Goal: Task Accomplishment & Management: Use online tool/utility

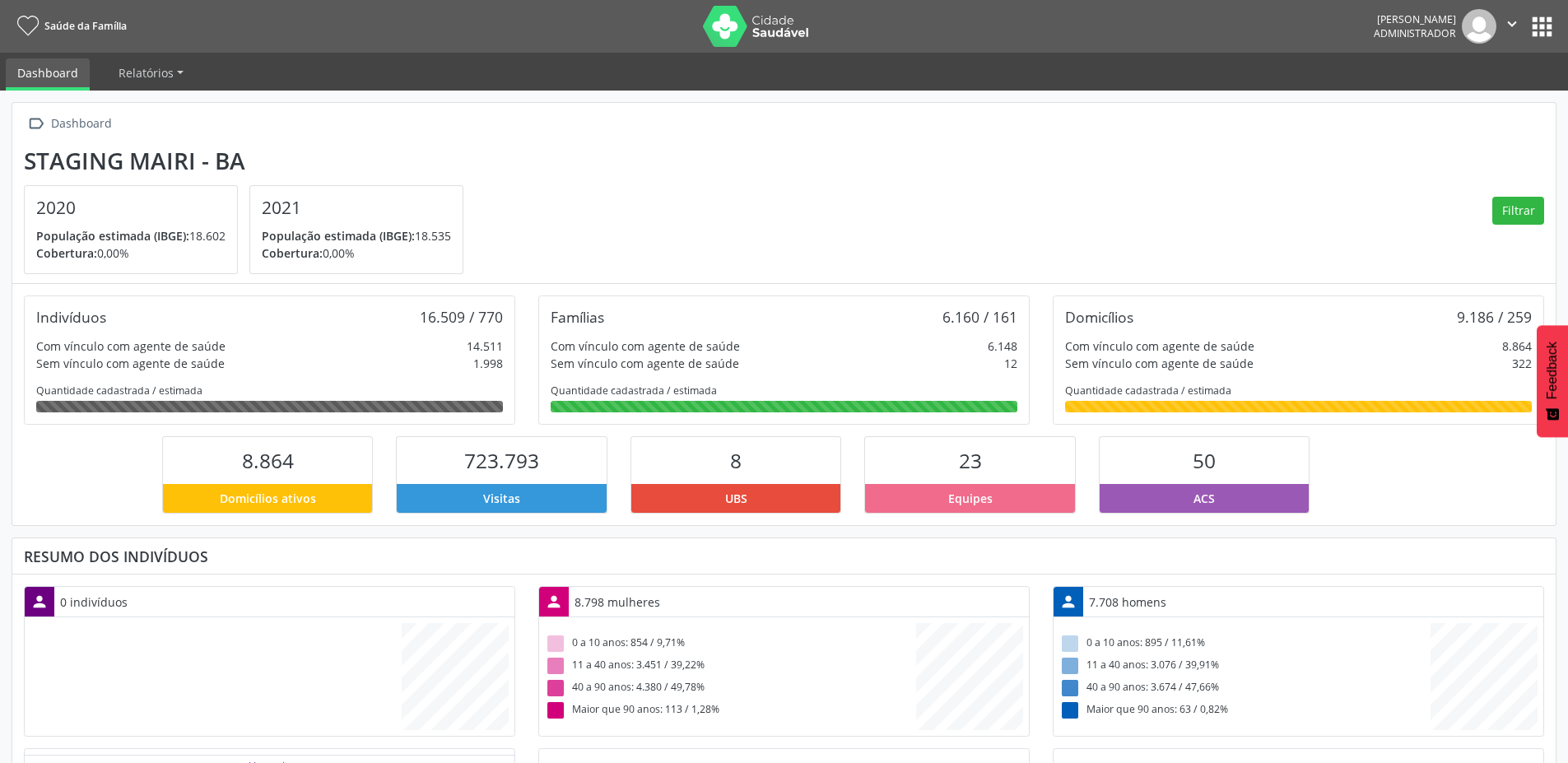
scroll to position [273, 515]
click at [1555, 19] on button "apps" at bounding box center [1542, 26] width 29 height 28
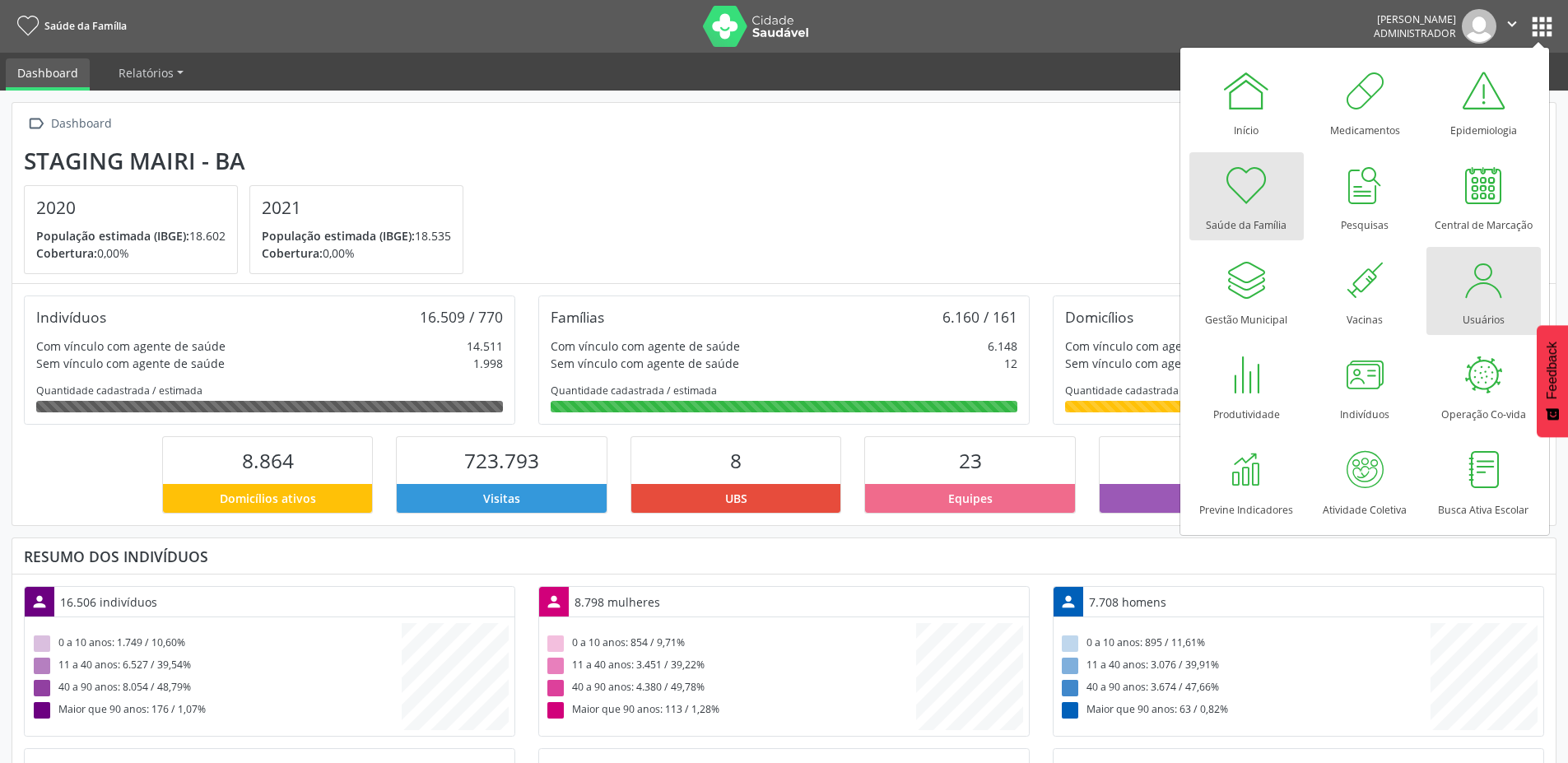
click at [1482, 283] on div at bounding box center [1483, 280] width 50 height 50
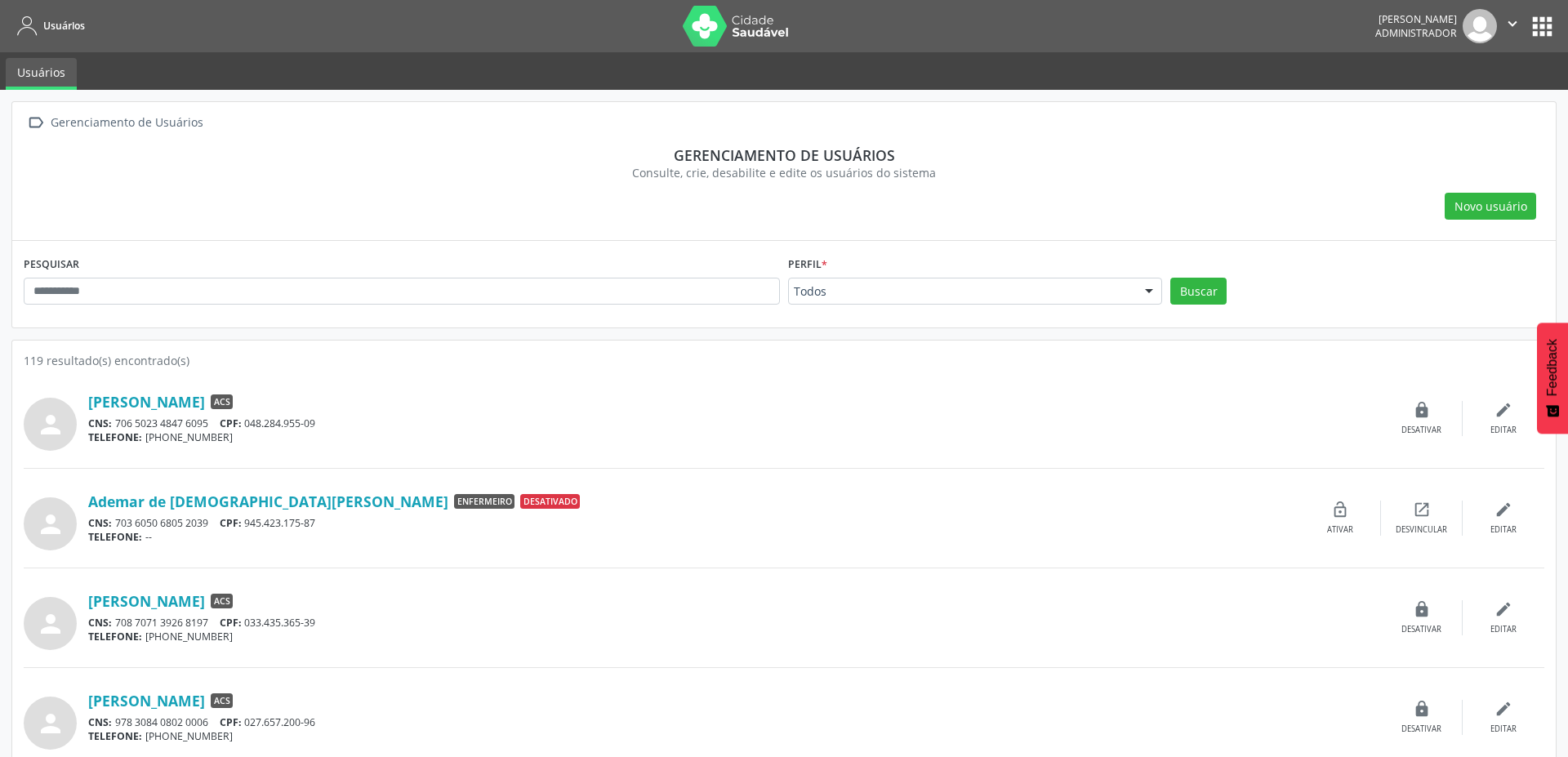
click at [846, 294] on div "Todos Todos ACE ACS Auditor Coordenador Coordenador da Atenção Básica Coordenad…" at bounding box center [975, 291] width 374 height 27
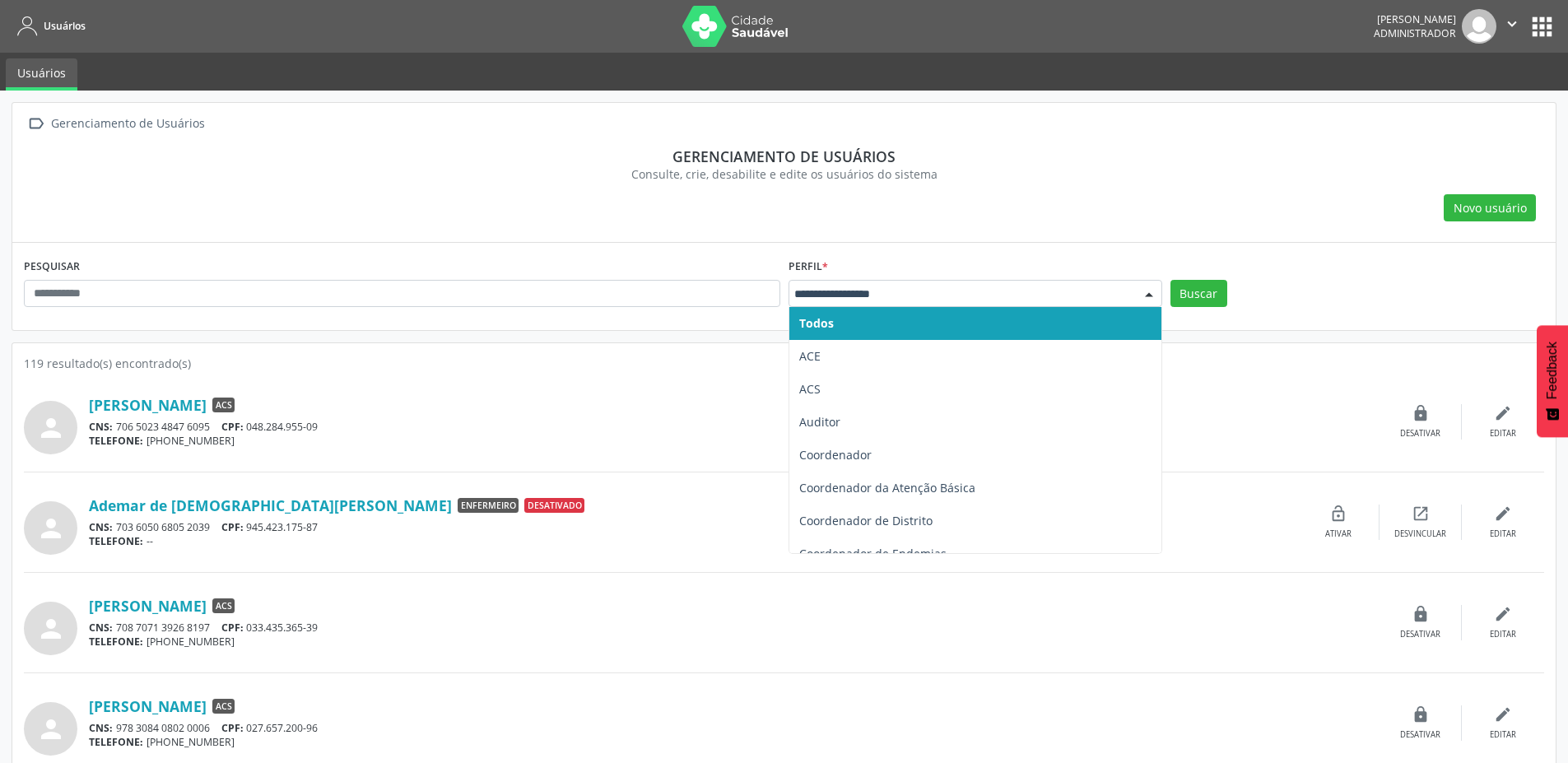
drag, startPoint x: 854, startPoint y: 294, endPoint x: 847, endPoint y: 302, distance: 10.6
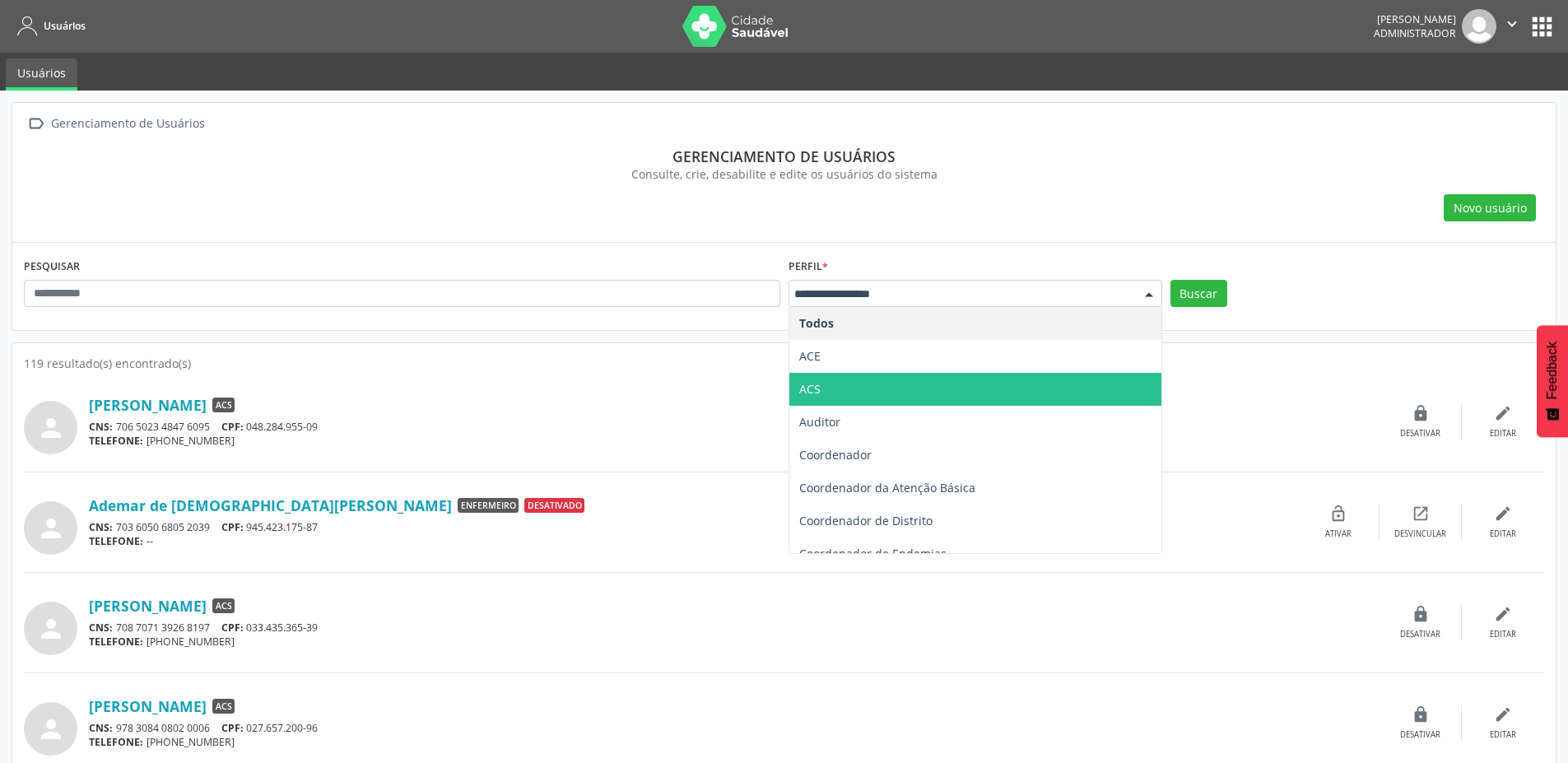
click at [837, 395] on span "ACS" at bounding box center [976, 390] width 372 height 33
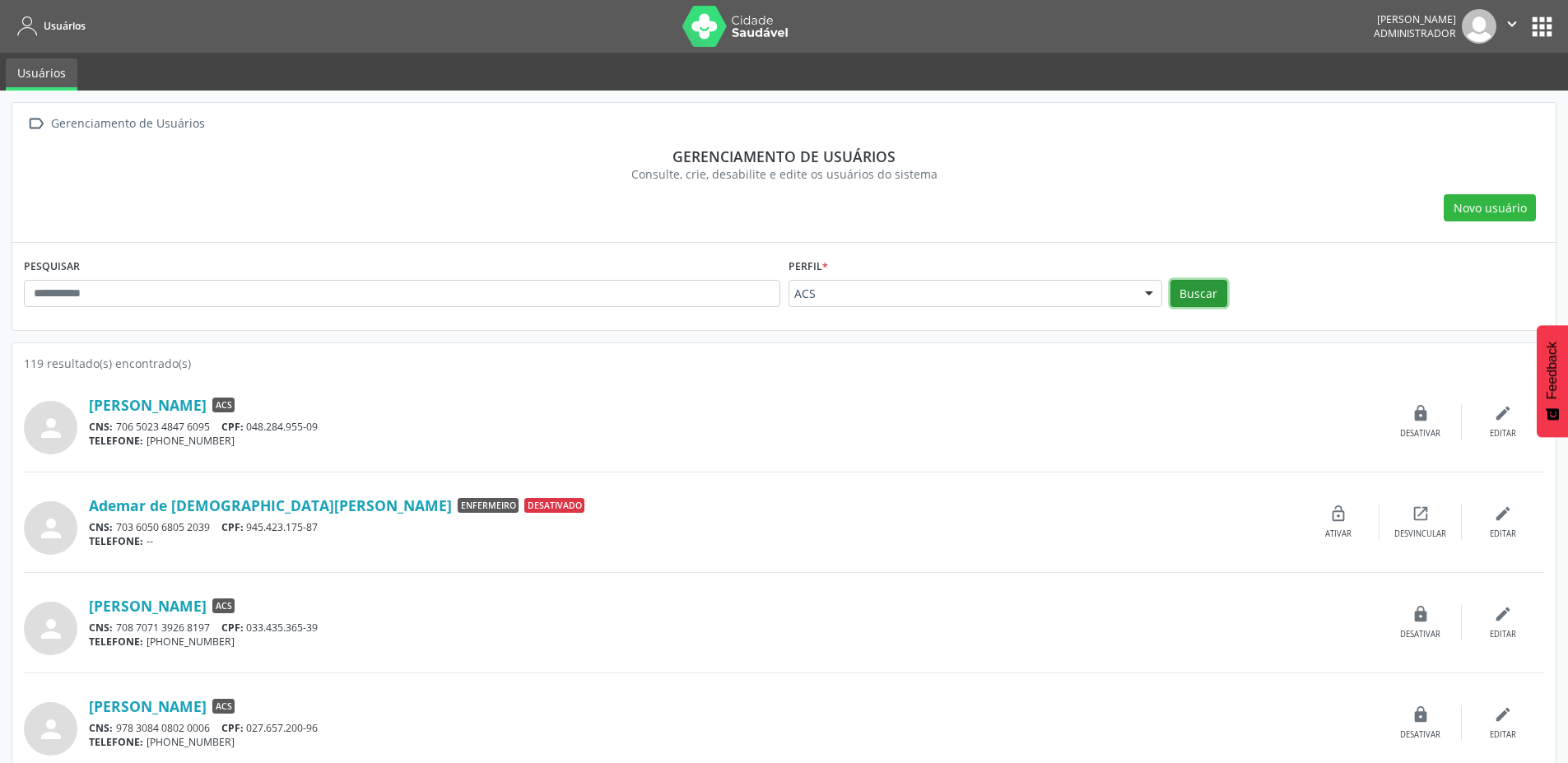
click at [1196, 294] on button "Buscar" at bounding box center [1199, 293] width 57 height 28
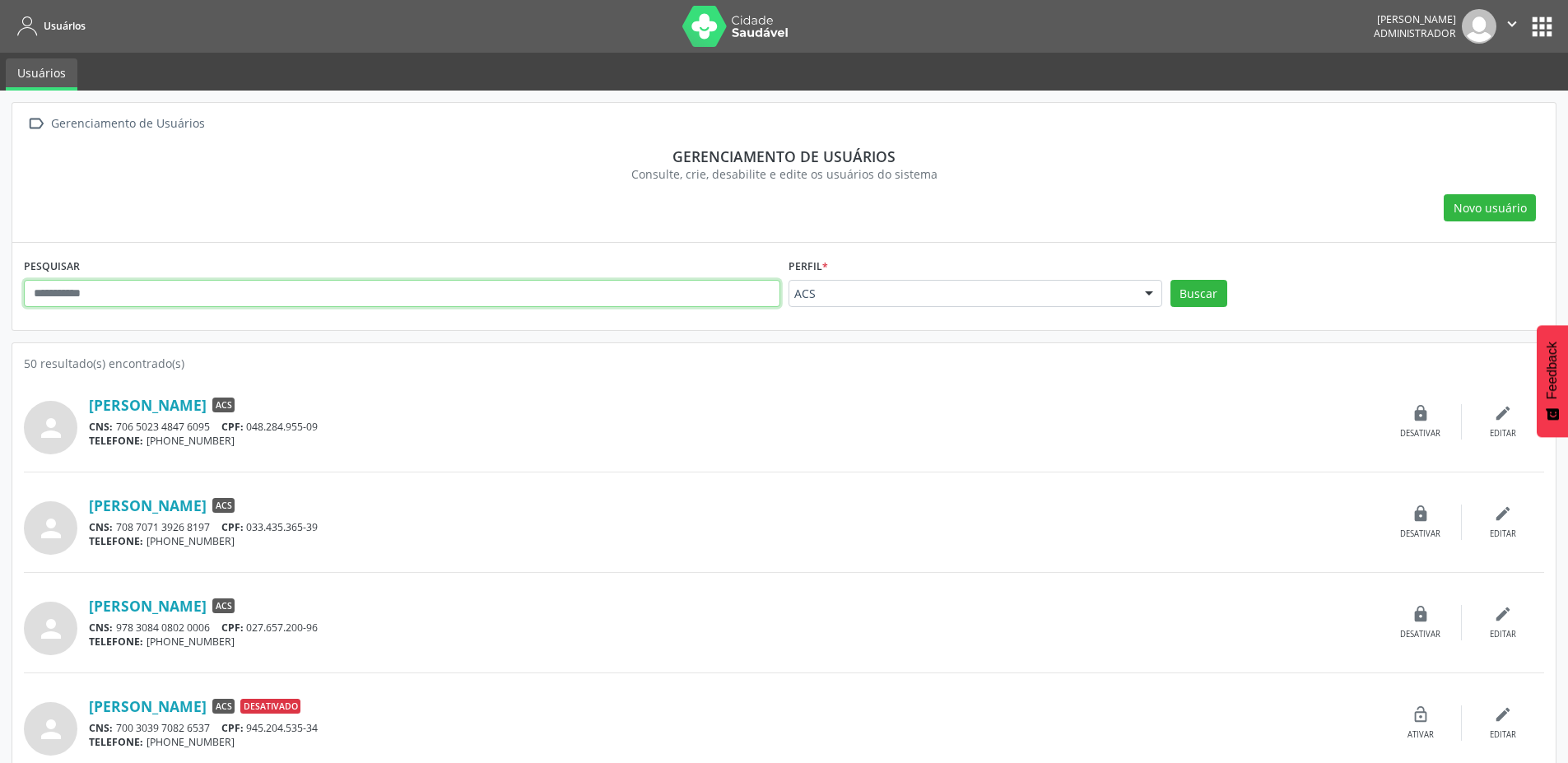
click at [246, 289] on input "text" at bounding box center [402, 293] width 757 height 28
type input "*******"
click at [1171, 279] on button "Buscar" at bounding box center [1199, 293] width 57 height 28
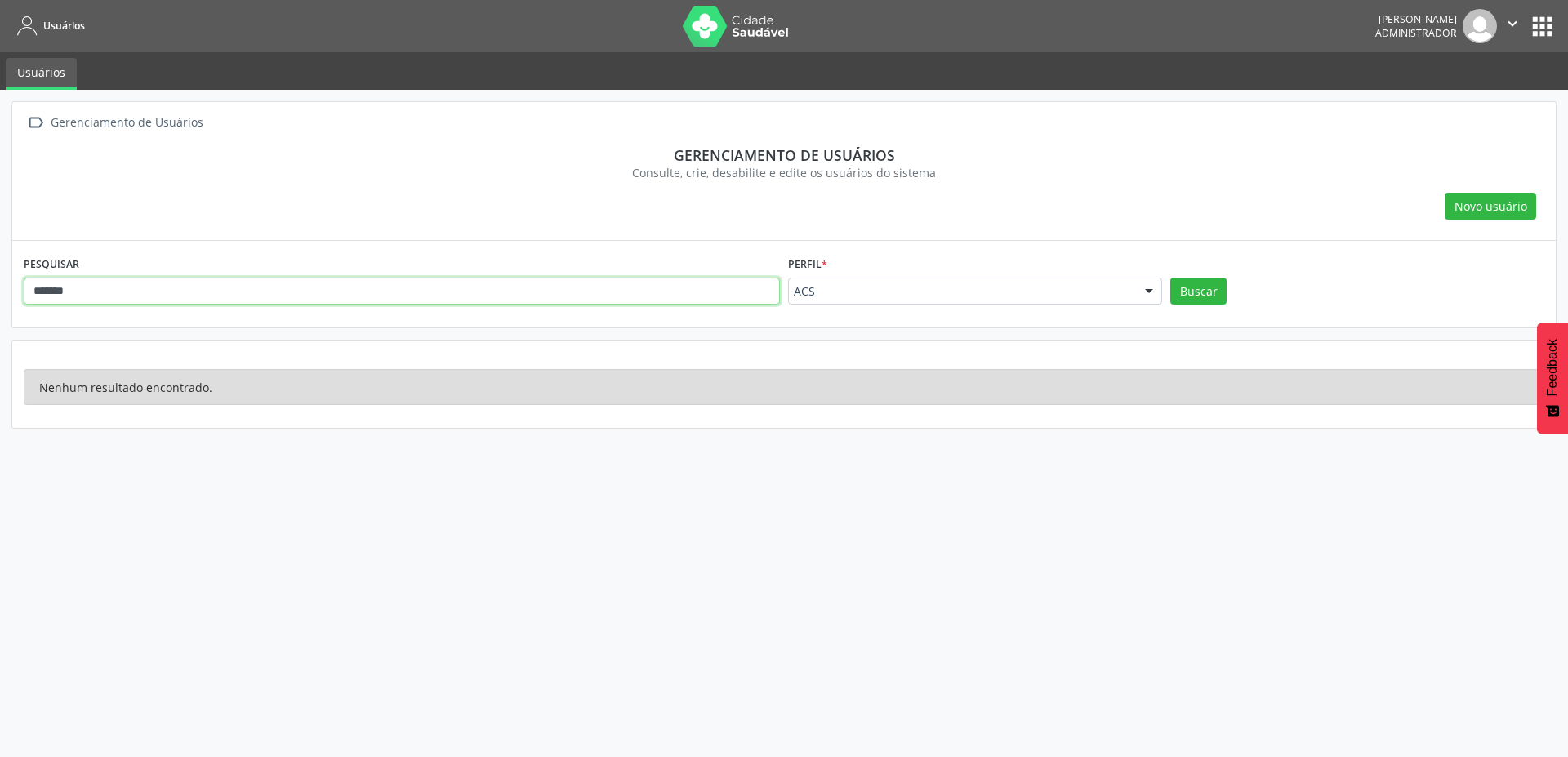
drag, startPoint x: 226, startPoint y: 291, endPoint x: 16, endPoint y: 280, distance: 210.3
click at [16, 280] on div "PESQUISAR ******* Perfil * ACS Todos ACE ACS Auditor Coordenador Coordenador da…" at bounding box center [784, 284] width 1543 height 87
click at [1170, 277] on button "Buscar" at bounding box center [1199, 291] width 57 height 27
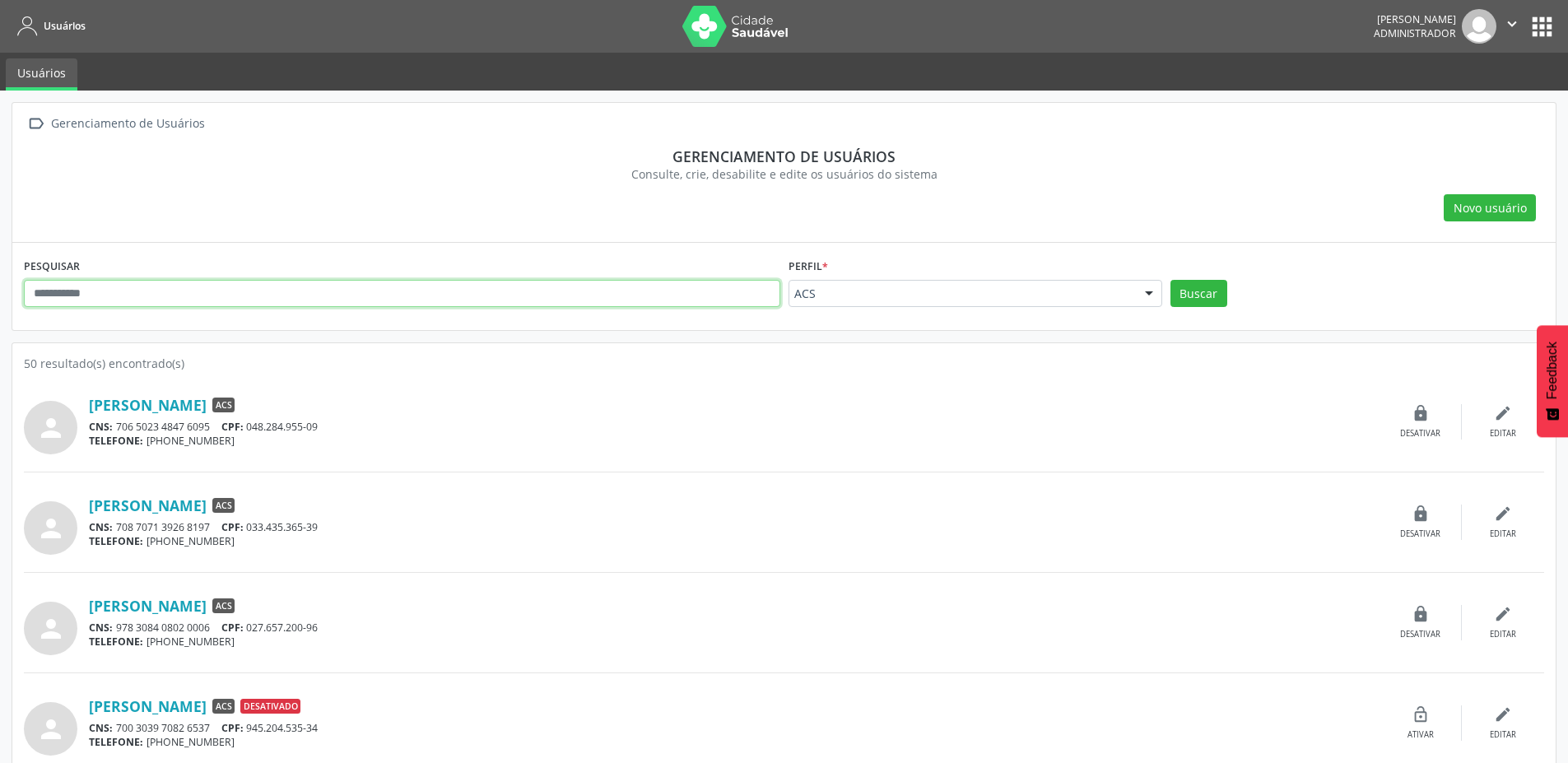
click at [268, 280] on input "text" at bounding box center [402, 293] width 757 height 28
type input "*****"
click at [1171, 279] on button "Buscar" at bounding box center [1199, 293] width 57 height 28
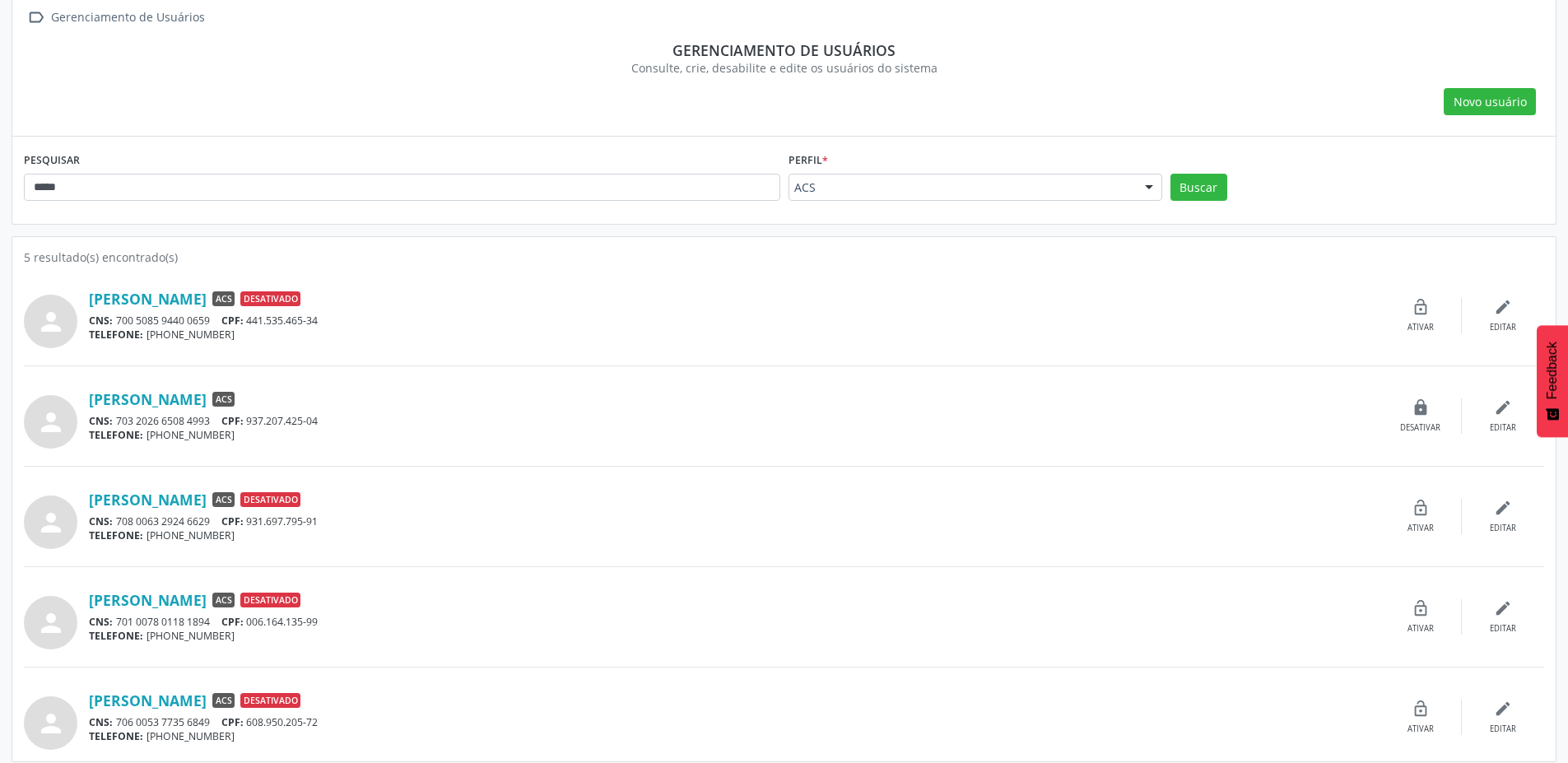
scroll to position [117, 0]
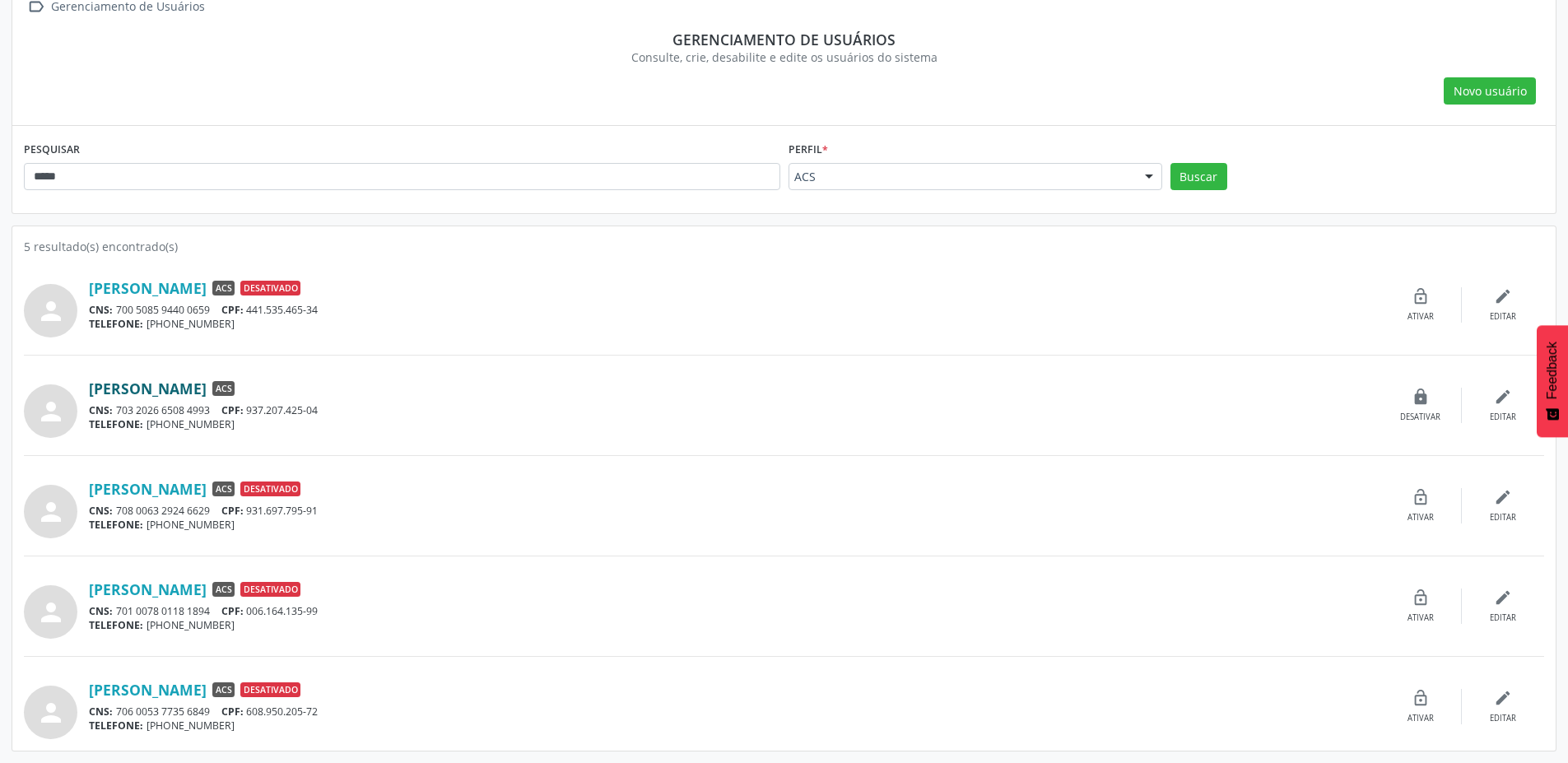
click at [134, 388] on link "[PERSON_NAME]" at bounding box center [148, 389] width 118 height 18
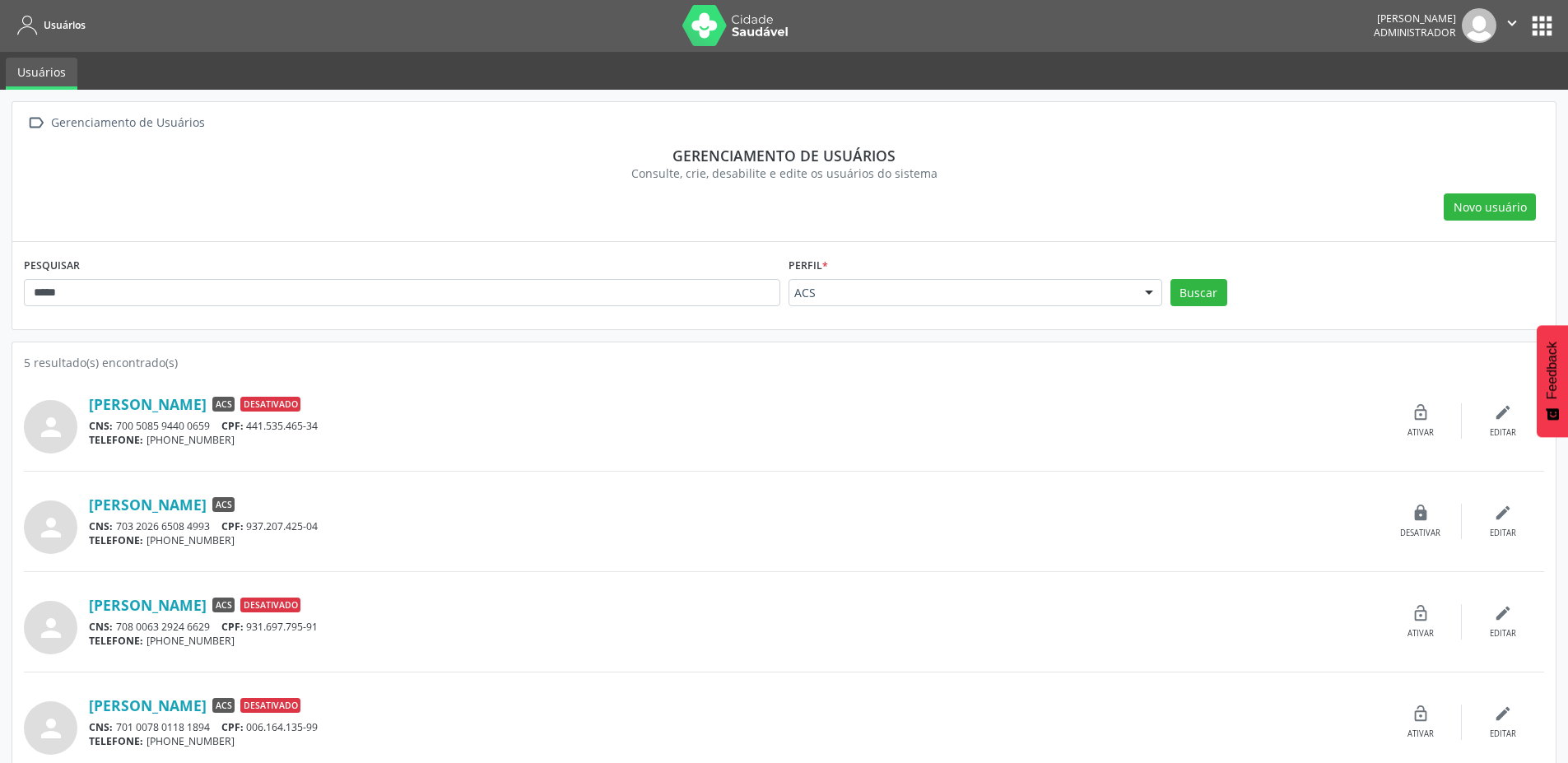
scroll to position [0, 0]
click at [1431, 404] on div "lock_open Ativar" at bounding box center [1421, 422] width 83 height 35
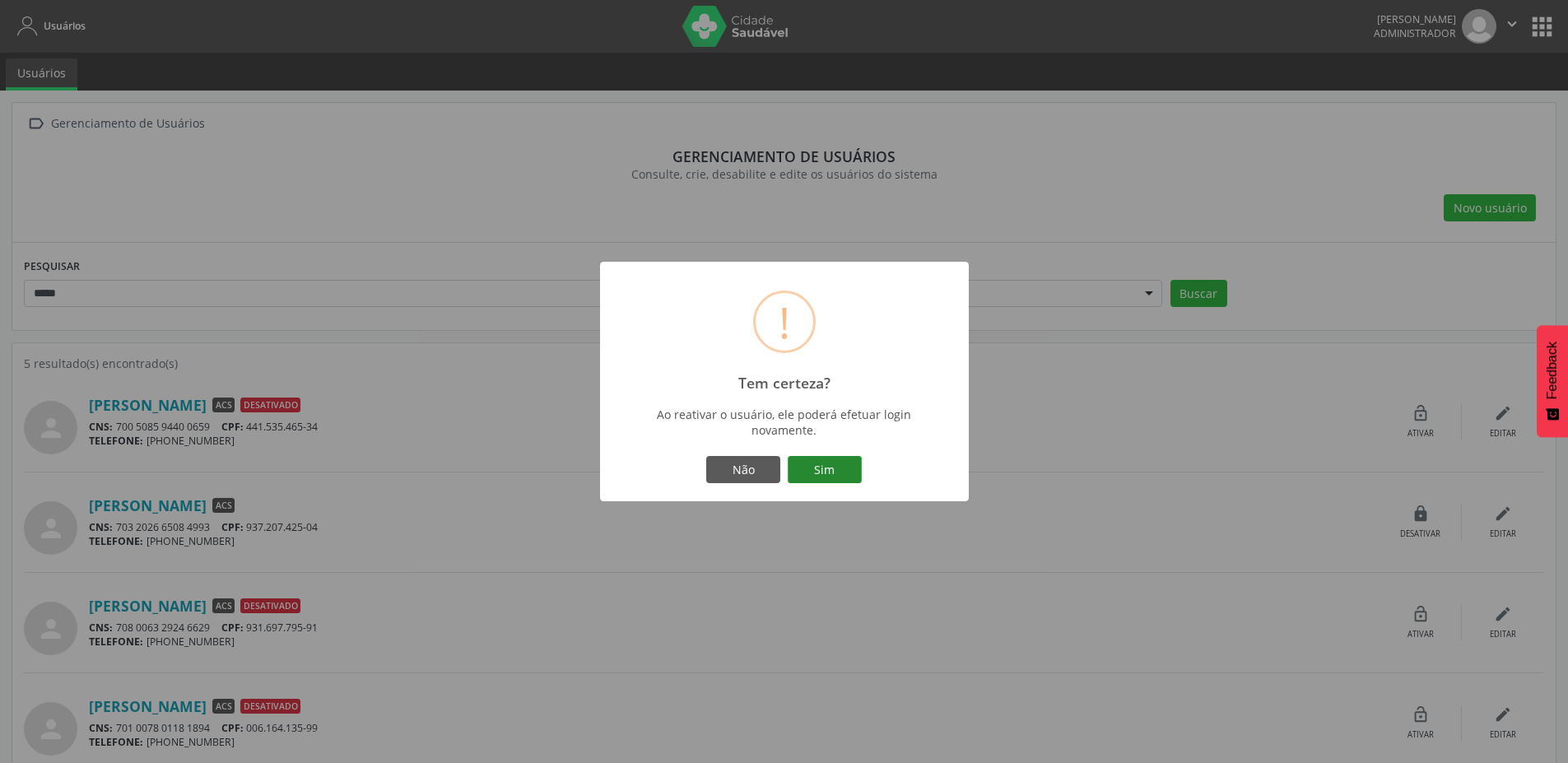
click at [834, 467] on button "Sim" at bounding box center [825, 470] width 74 height 28
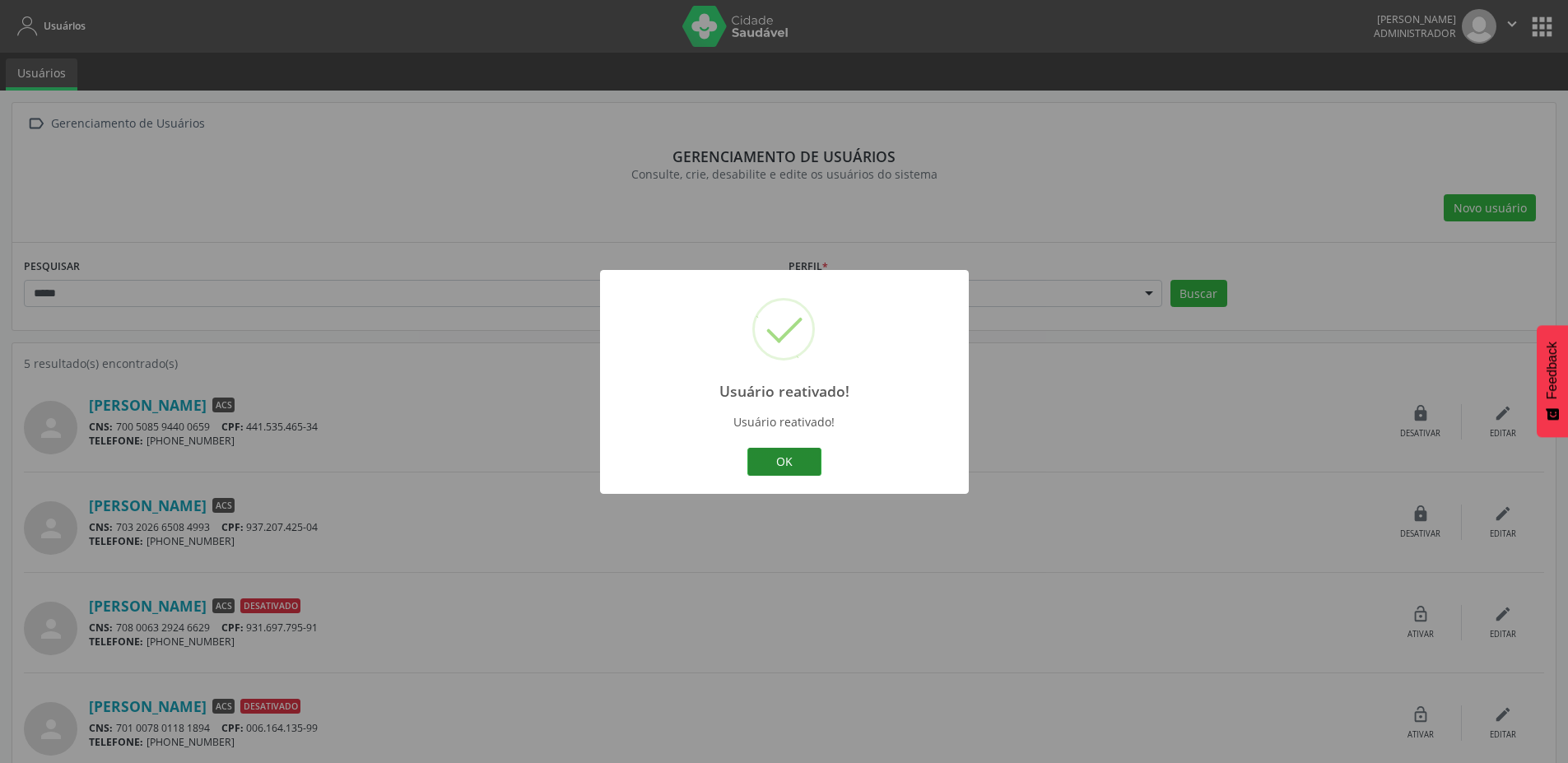
click at [773, 450] on button "OK" at bounding box center [784, 461] width 74 height 28
